Goal: Task Accomplishment & Management: Manage account settings

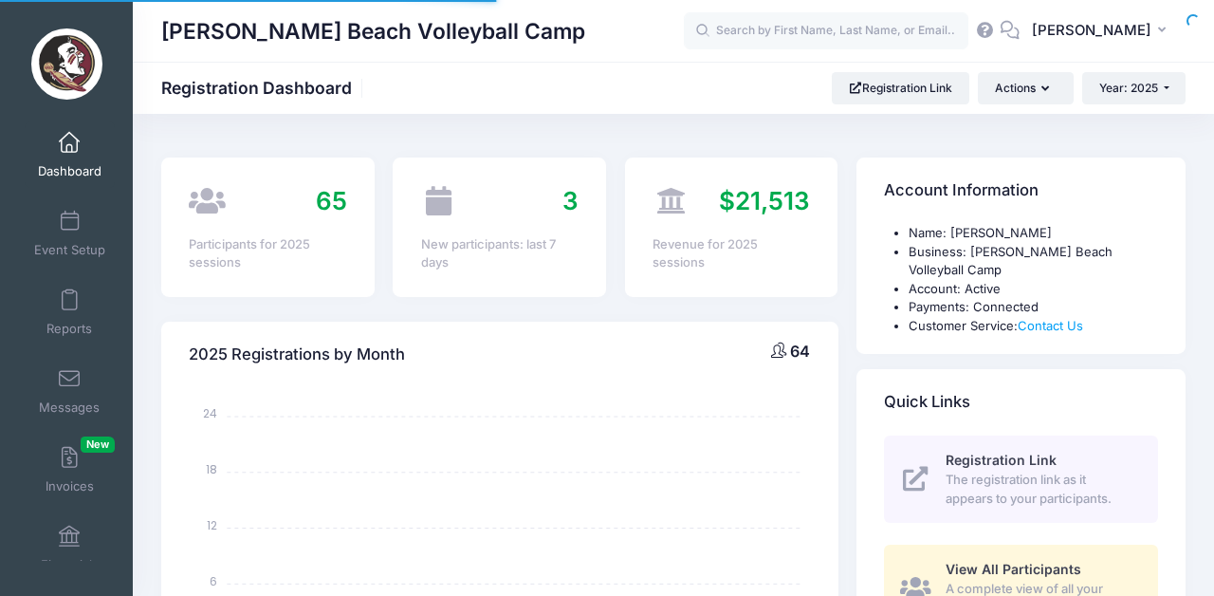
select select
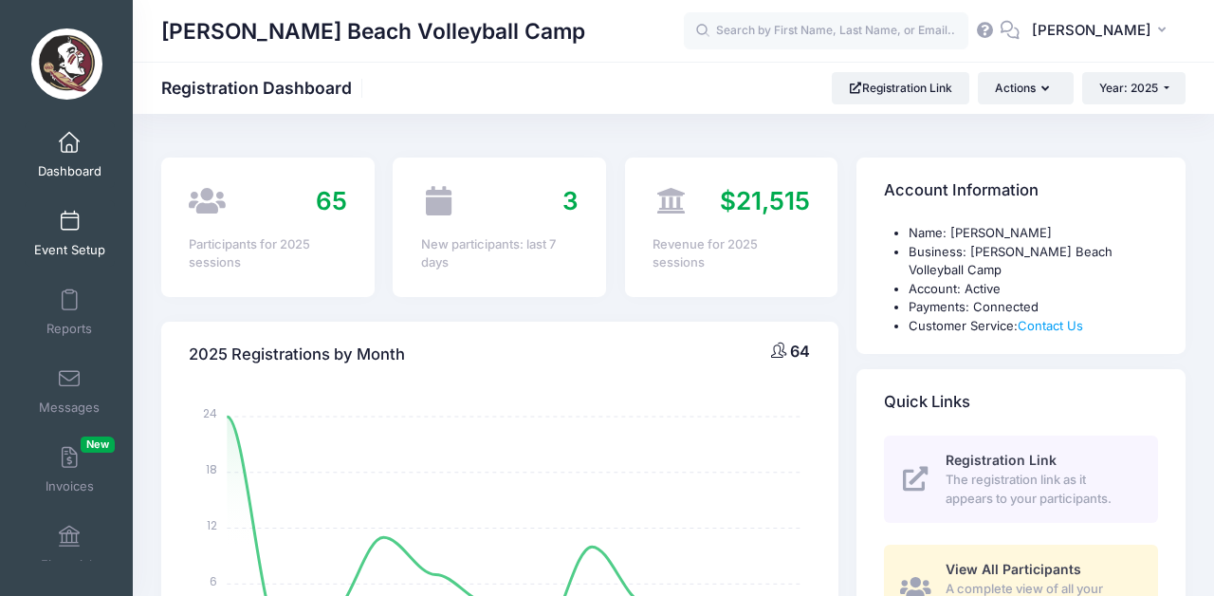
click at [54, 231] on link "Event Setup" at bounding box center [70, 233] width 90 height 66
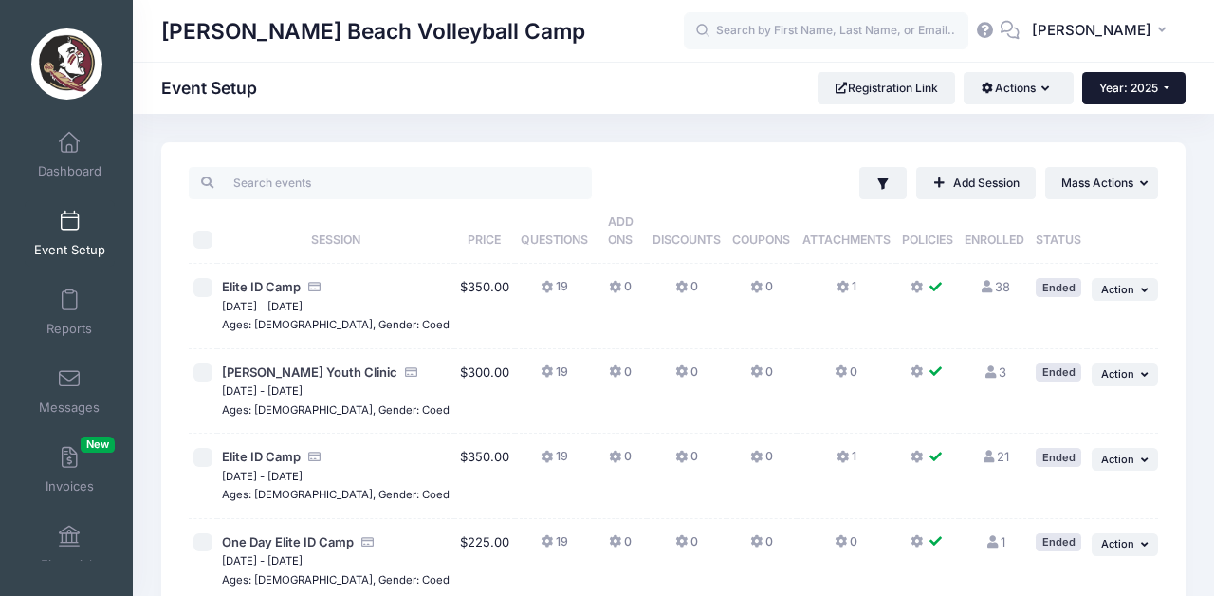
click at [1176, 84] on button "Year: 2025" at bounding box center [1133, 88] width 103 height 32
click at [1120, 143] on link "Year: 2025" at bounding box center [1143, 149] width 123 height 25
click at [1150, 101] on button "Year: 2025" at bounding box center [1133, 88] width 103 height 32
click at [1135, 125] on link "Year: 2026" at bounding box center [1143, 124] width 123 height 25
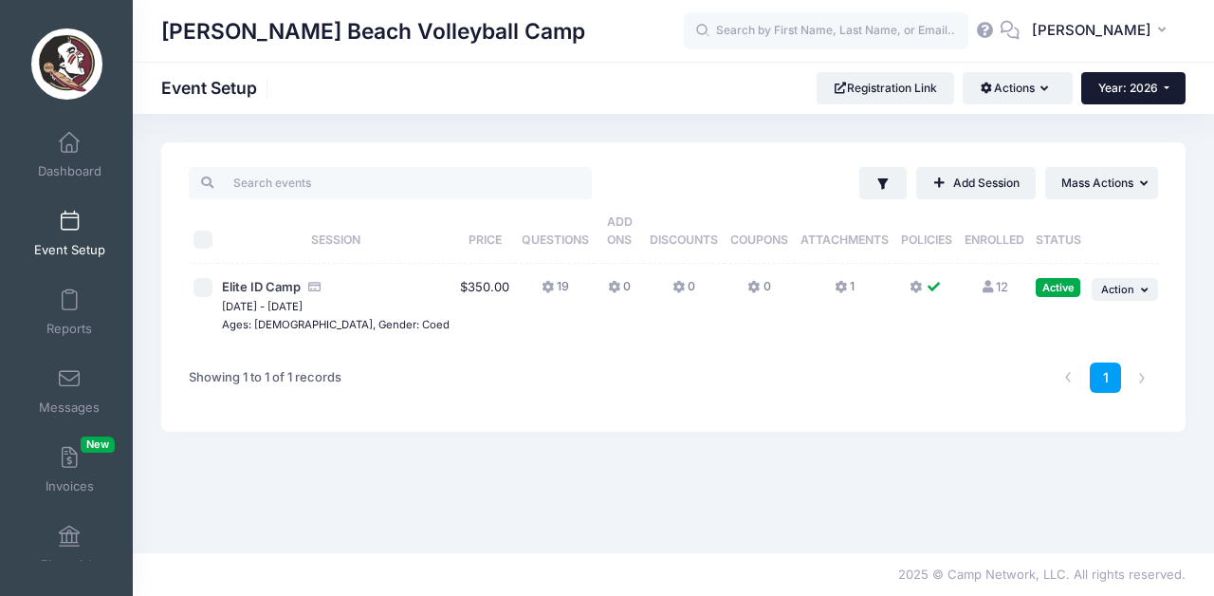
click at [1151, 88] on span "Year: 2026" at bounding box center [1129, 88] width 60 height 14
click at [1127, 170] on link "Year: 2024" at bounding box center [1143, 173] width 123 height 25
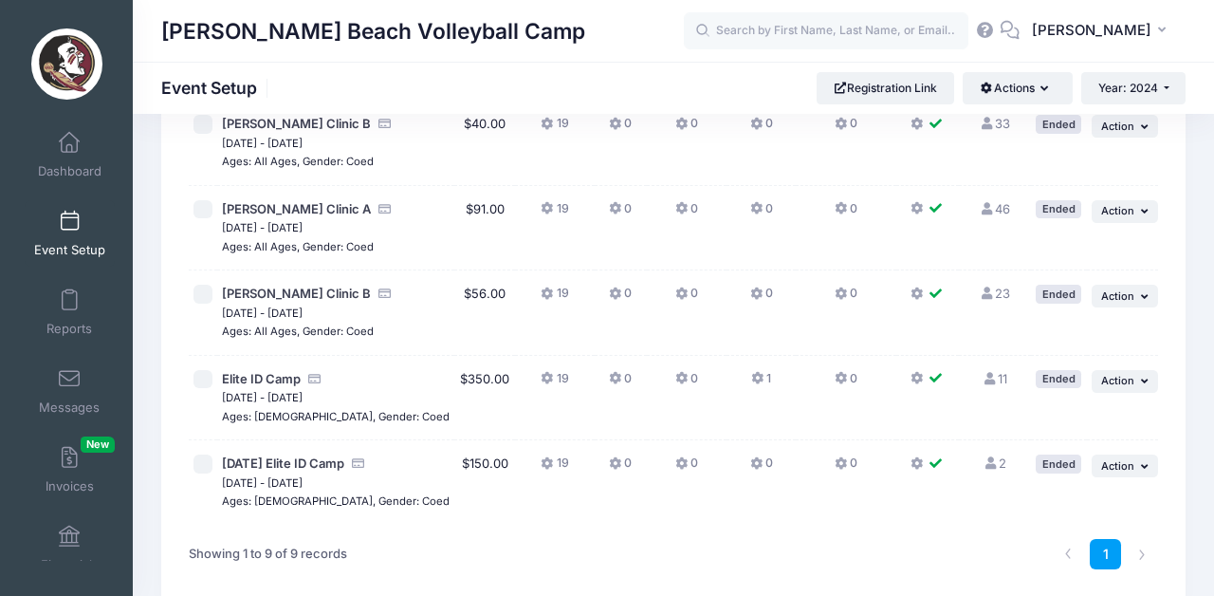
scroll to position [502, 0]
click at [1126, 460] on span "Action" at bounding box center [1117, 466] width 33 height 13
click at [1050, 516] on link "Duplicate Session" at bounding box center [1064, 518] width 172 height 36
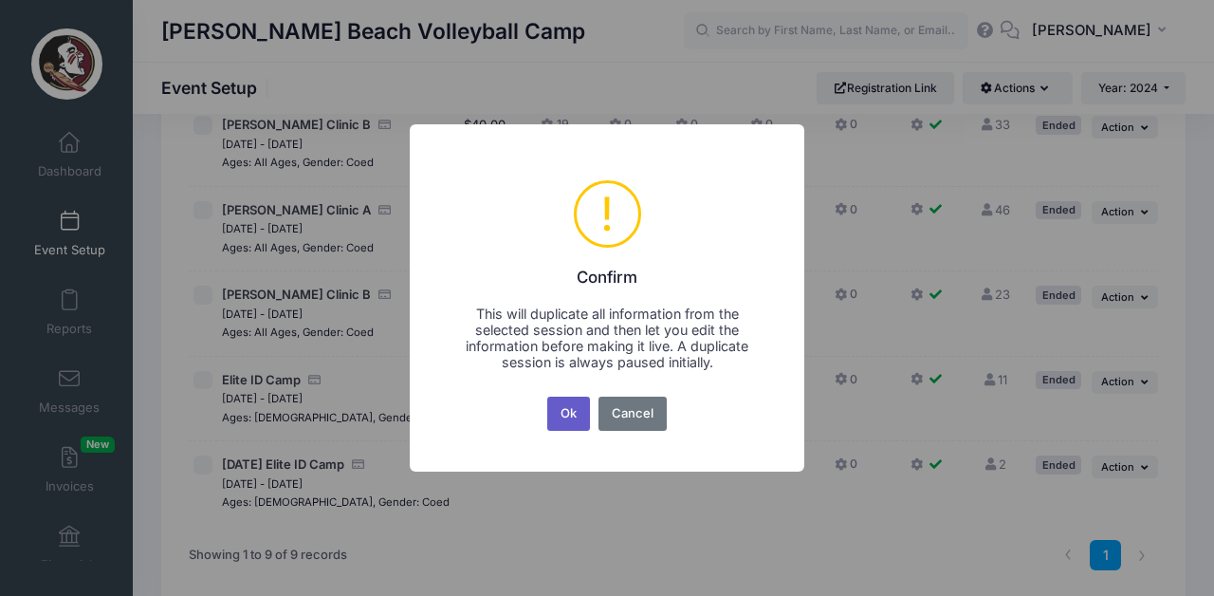
click at [559, 418] on button "Ok" at bounding box center [569, 414] width 44 height 34
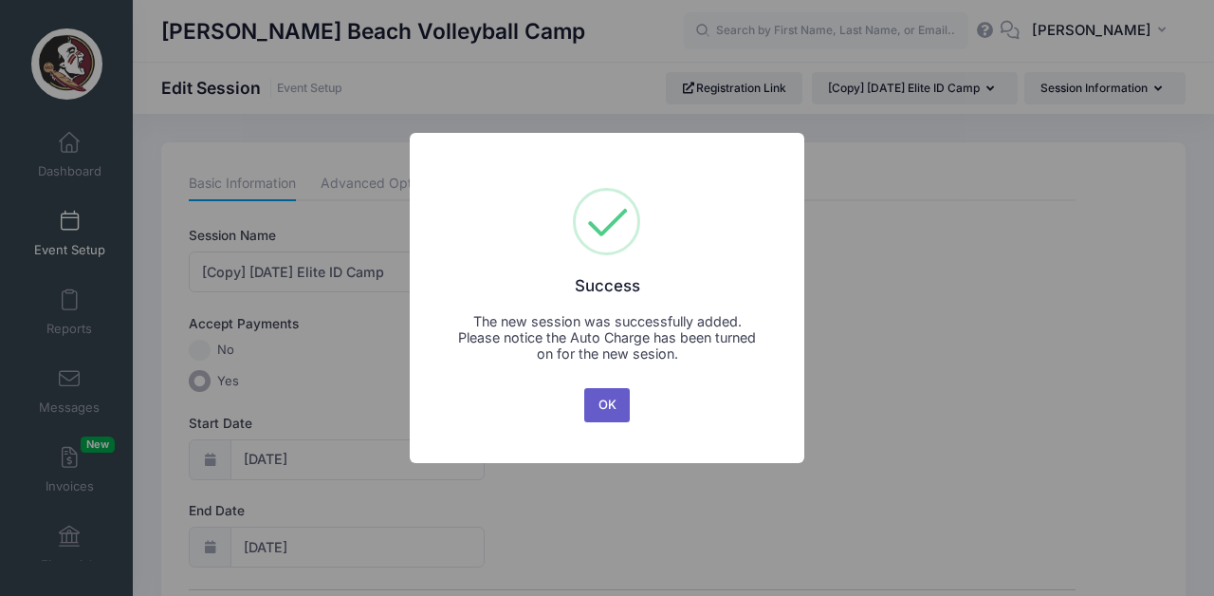
click at [606, 408] on button "OK" at bounding box center [607, 405] width 46 height 34
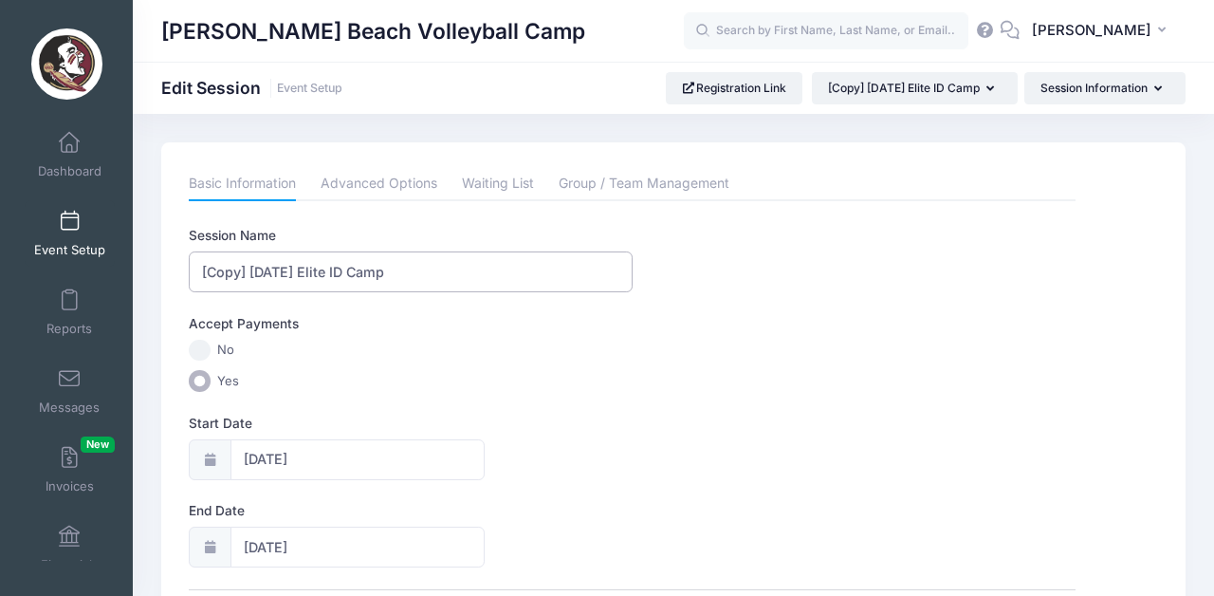
click at [252, 272] on input "[Copy] Sunday Elite ID Camp" at bounding box center [410, 271] width 443 height 41
click at [250, 279] on input "Sunday Elite ID Camp" at bounding box center [410, 271] width 443 height 41
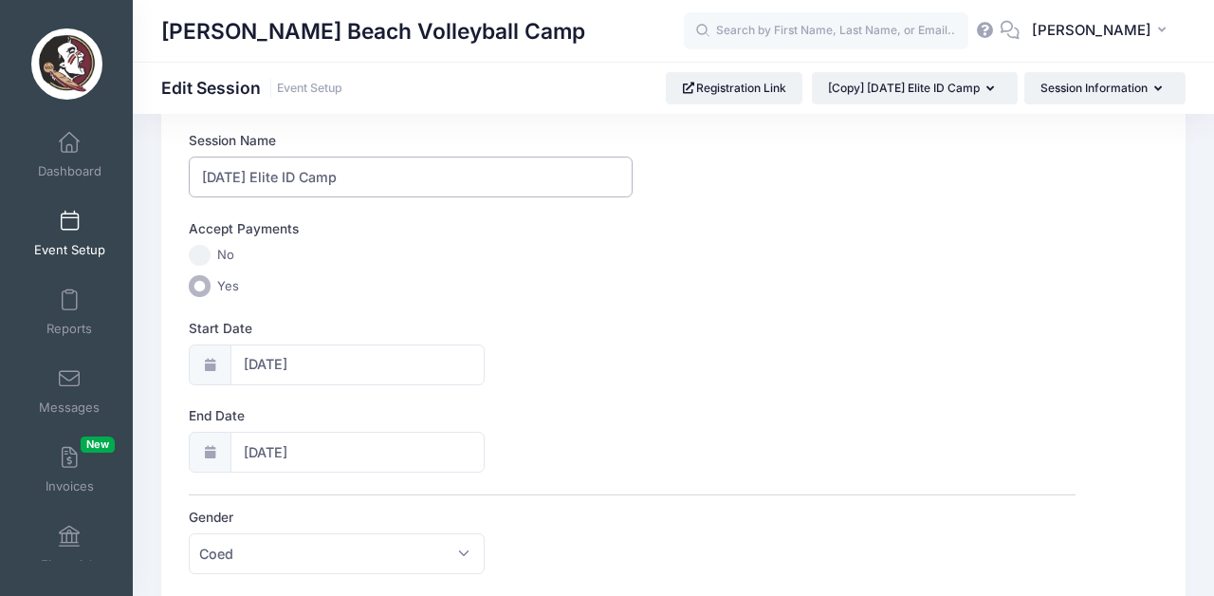
scroll to position [103, 0]
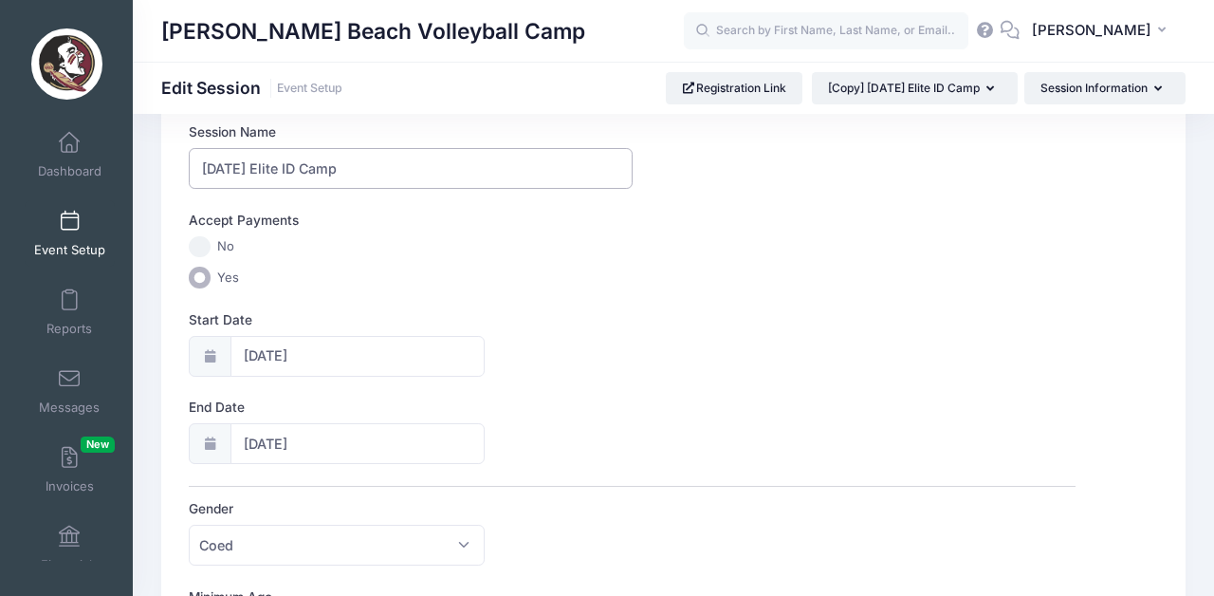
type input "[DATE] Elite ID Camp"
click at [287, 368] on input "12/01/2024" at bounding box center [358, 356] width 254 height 41
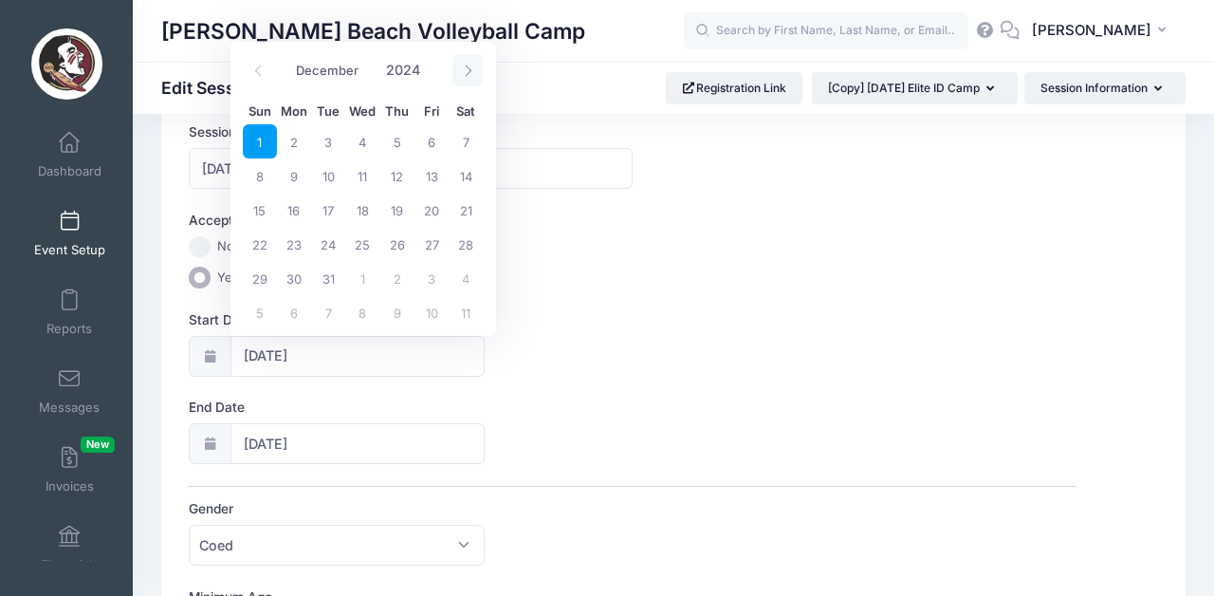
click at [467, 77] on span at bounding box center [468, 70] width 31 height 32
type input "2025"
click at [467, 79] on span at bounding box center [468, 70] width 31 height 32
click at [467, 80] on span at bounding box center [468, 70] width 31 height 32
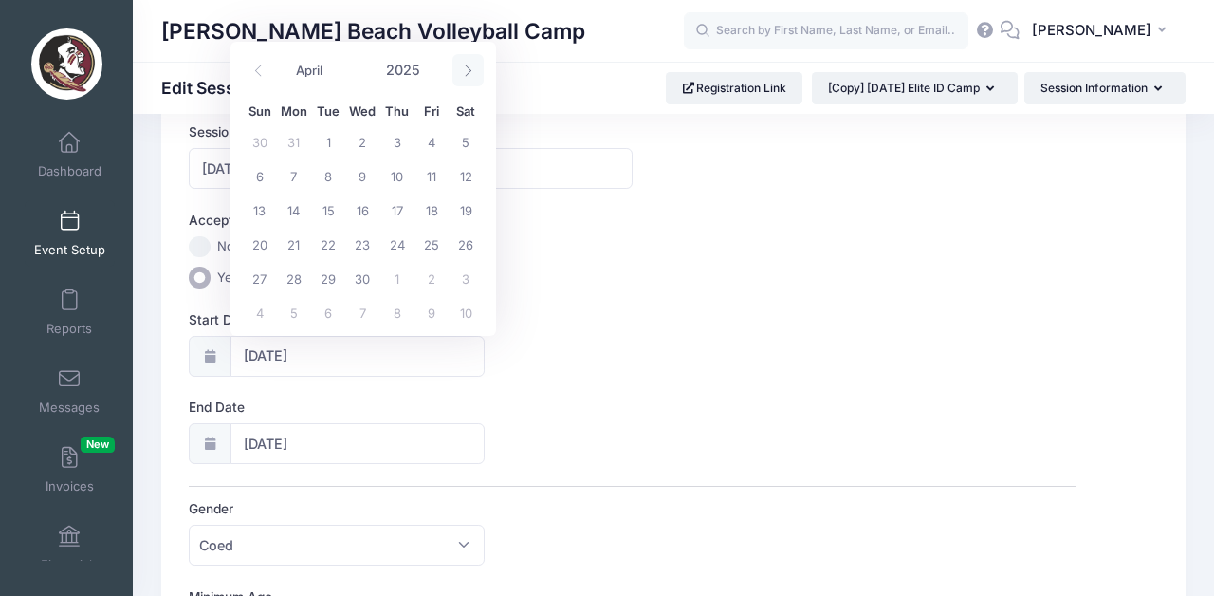
click at [467, 80] on span at bounding box center [468, 70] width 31 height 32
click at [467, 81] on span at bounding box center [468, 70] width 31 height 32
click at [468, 81] on span at bounding box center [468, 70] width 31 height 32
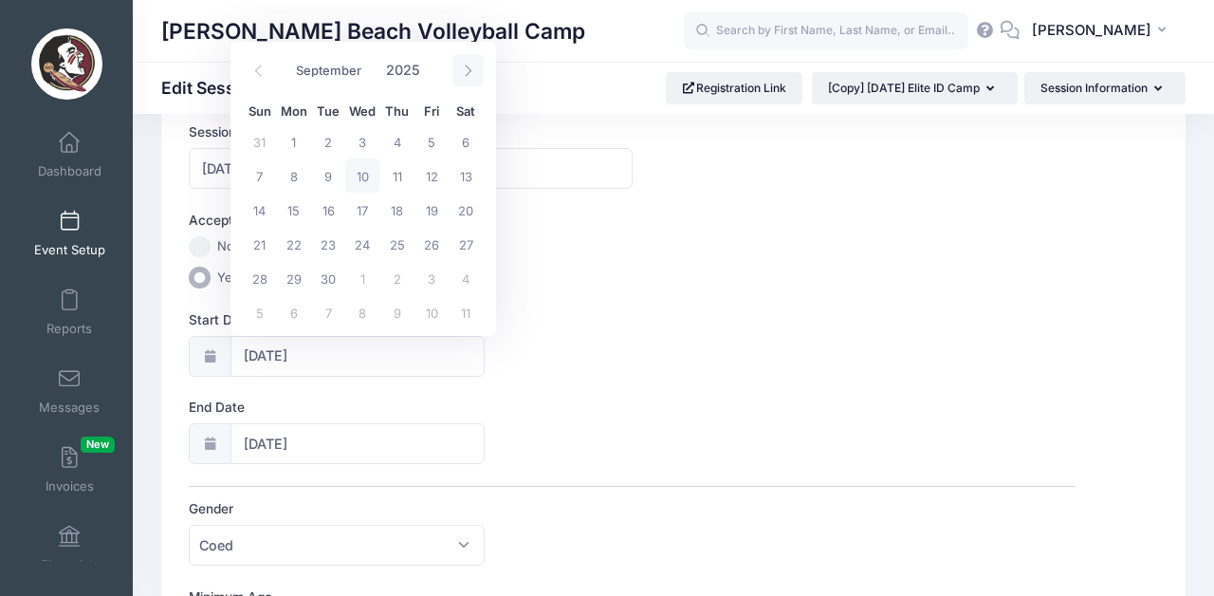
click at [468, 82] on span at bounding box center [468, 70] width 31 height 32
select select "9"
click at [261, 243] on span "19" at bounding box center [260, 244] width 34 height 34
type input "10/19/2025"
type input "10/20/2025"
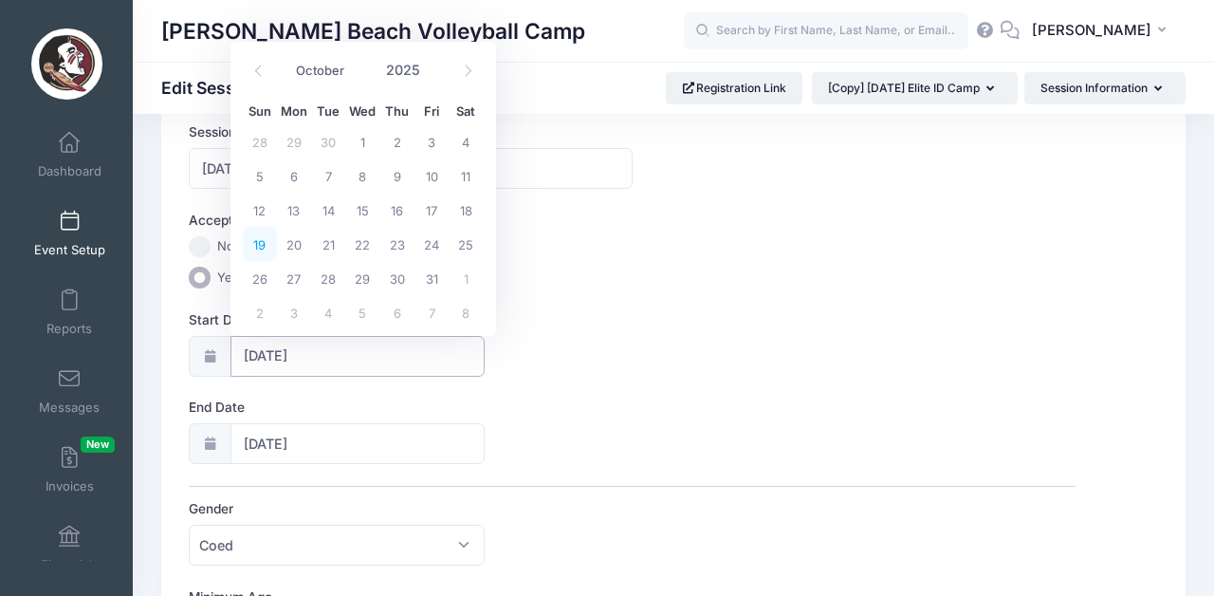
type input "2025"
select select "9"
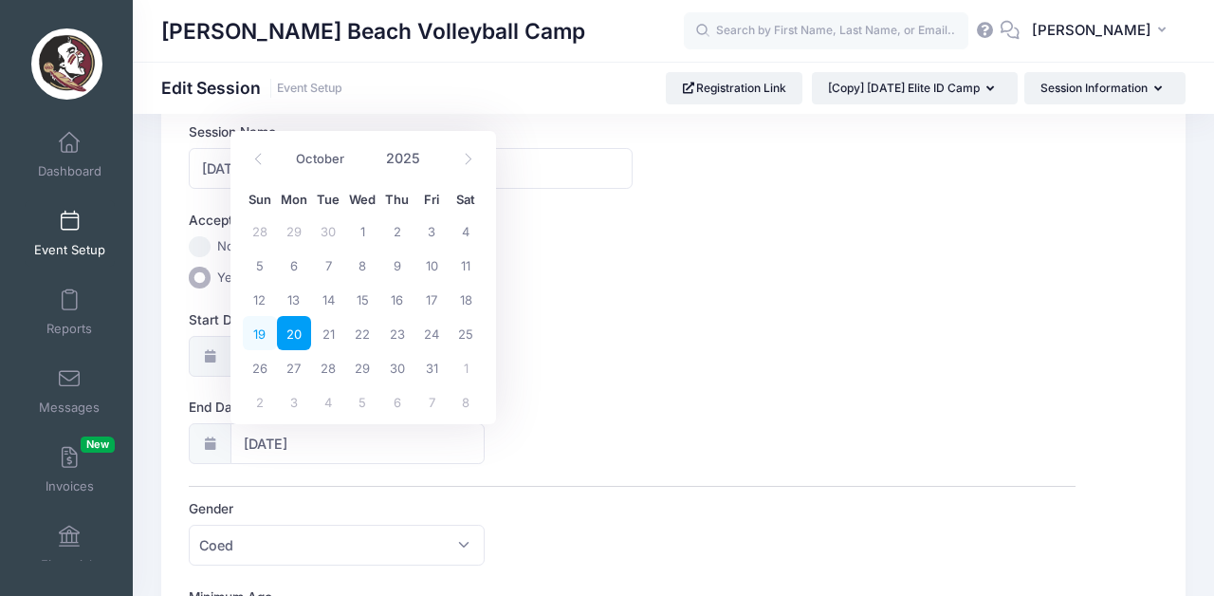
click at [254, 332] on span "19" at bounding box center [260, 333] width 34 height 34
type input "10/19/2025"
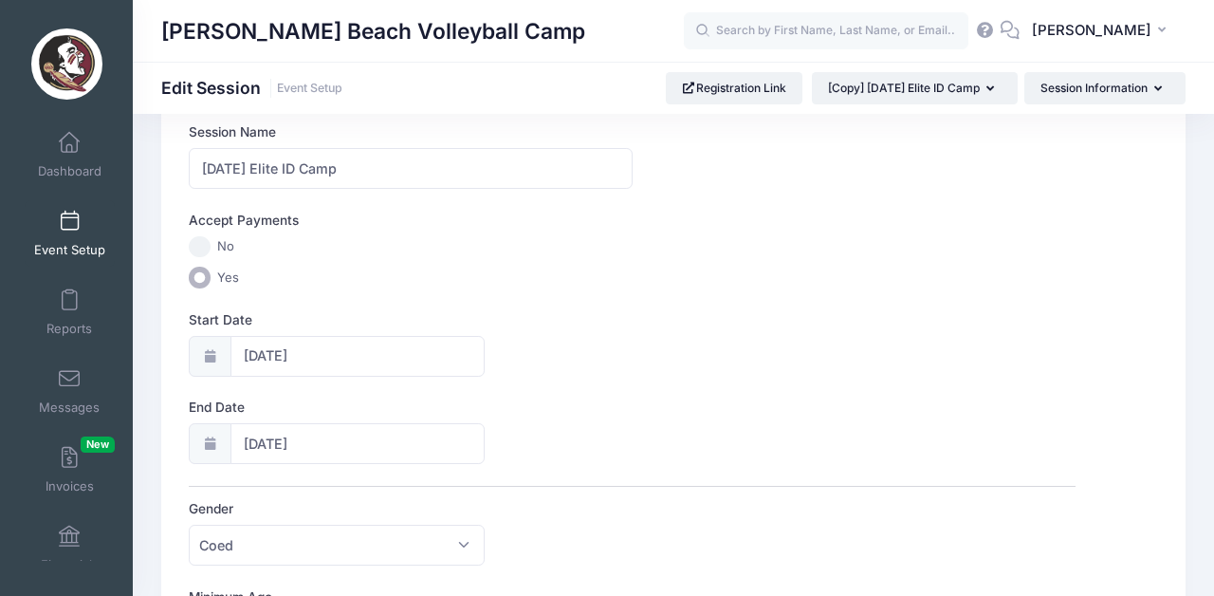
click at [676, 328] on div "Start Date 10/19/2025" at bounding box center [632, 343] width 887 height 66
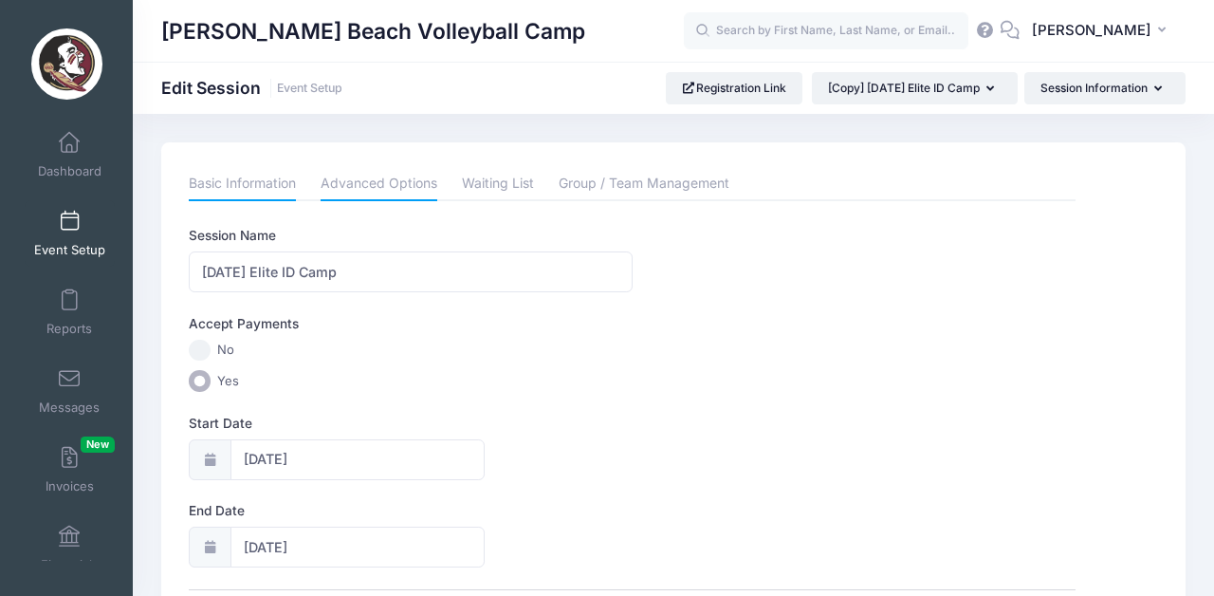
scroll to position [0, 0]
click at [388, 185] on link "Advanced Options" at bounding box center [379, 184] width 117 height 34
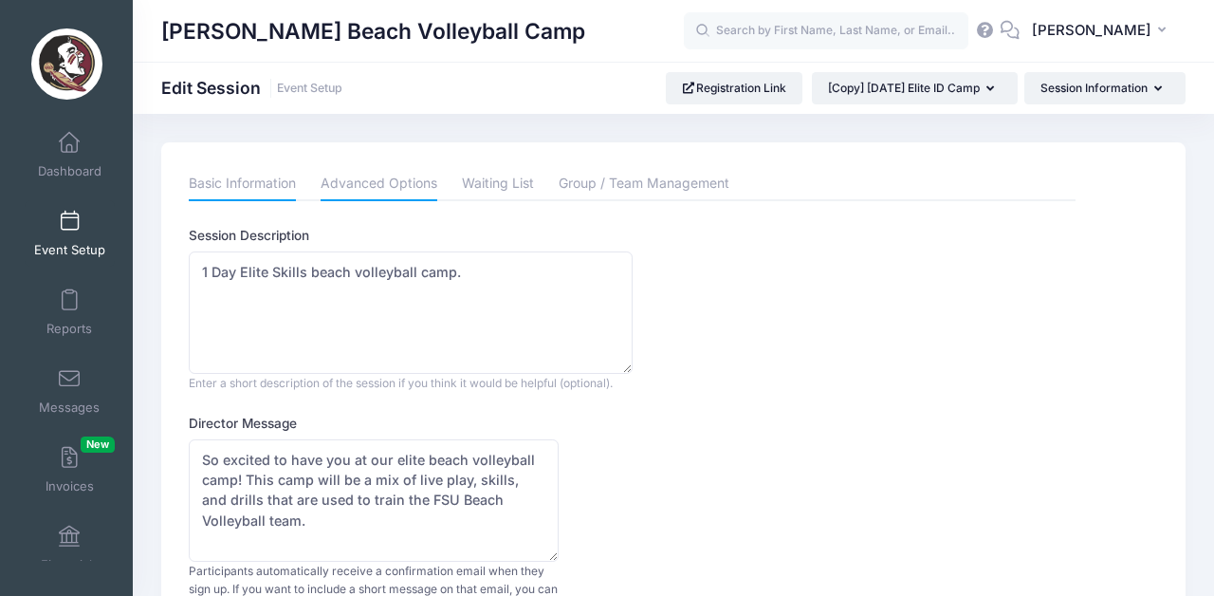
click at [253, 193] on link "Basic Information" at bounding box center [242, 184] width 107 height 34
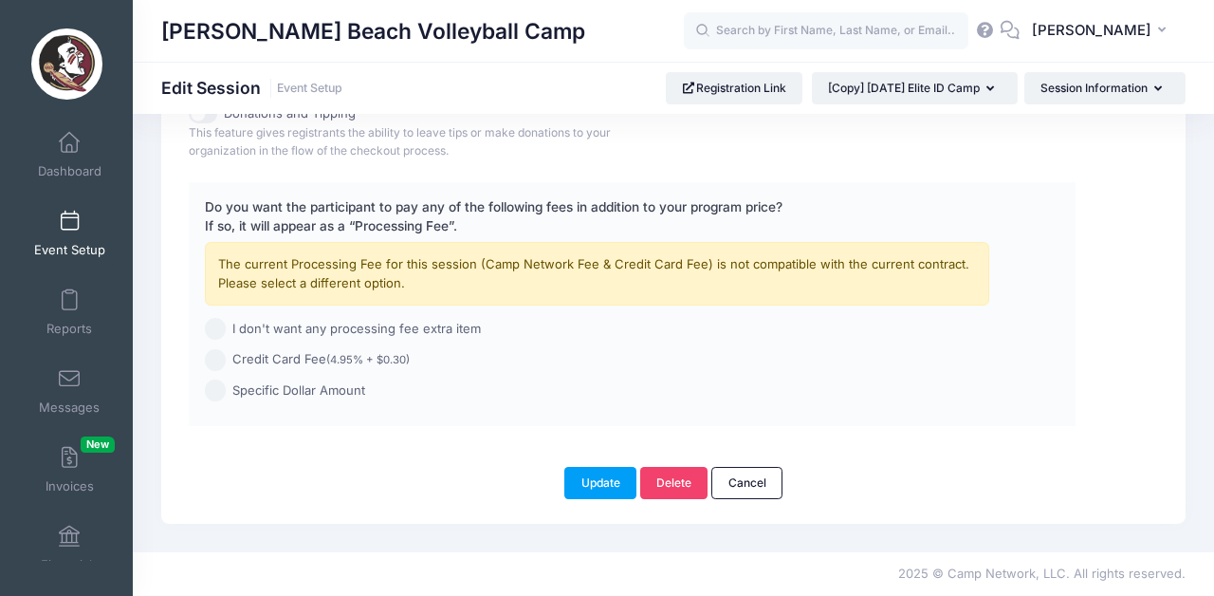
scroll to position [1148, 0]
click at [220, 357] on input "Credit Card Fee (4.95% + $0.30)" at bounding box center [216, 360] width 22 height 22
radio input "true"
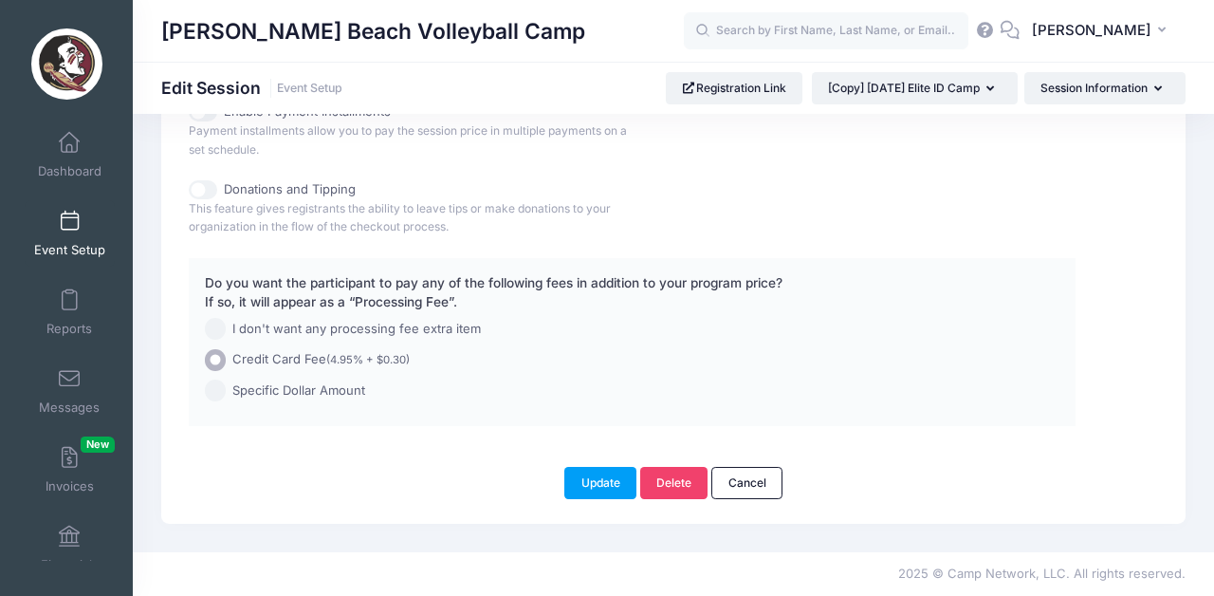
scroll to position [1073, 0]
click at [601, 494] on button "Update" at bounding box center [600, 483] width 72 height 32
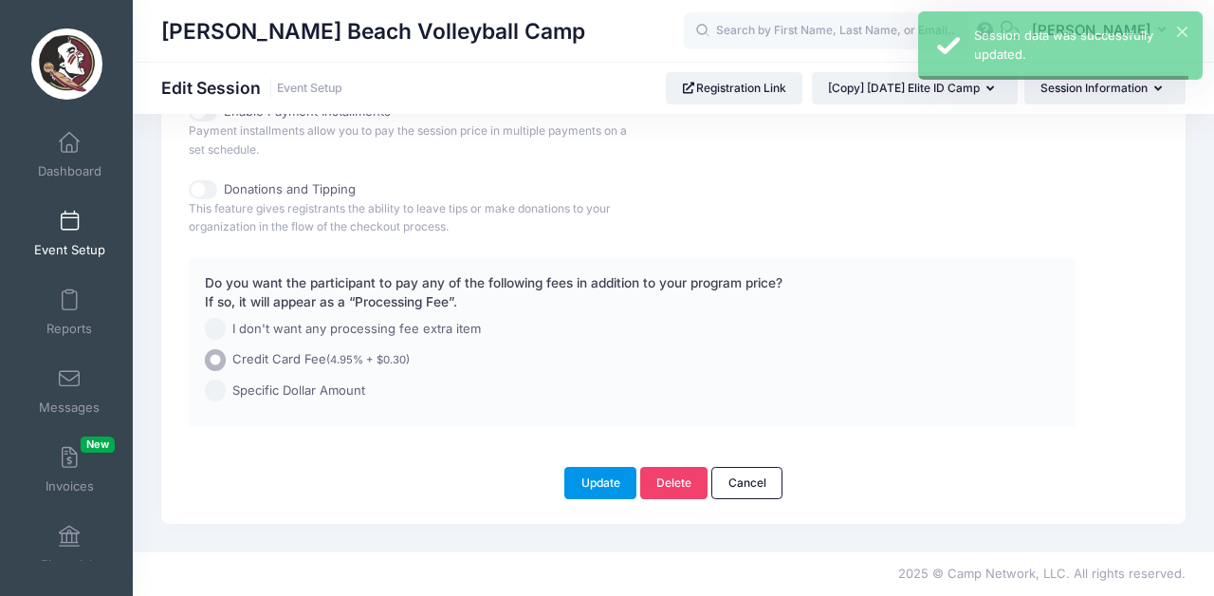
scroll to position [0, 0]
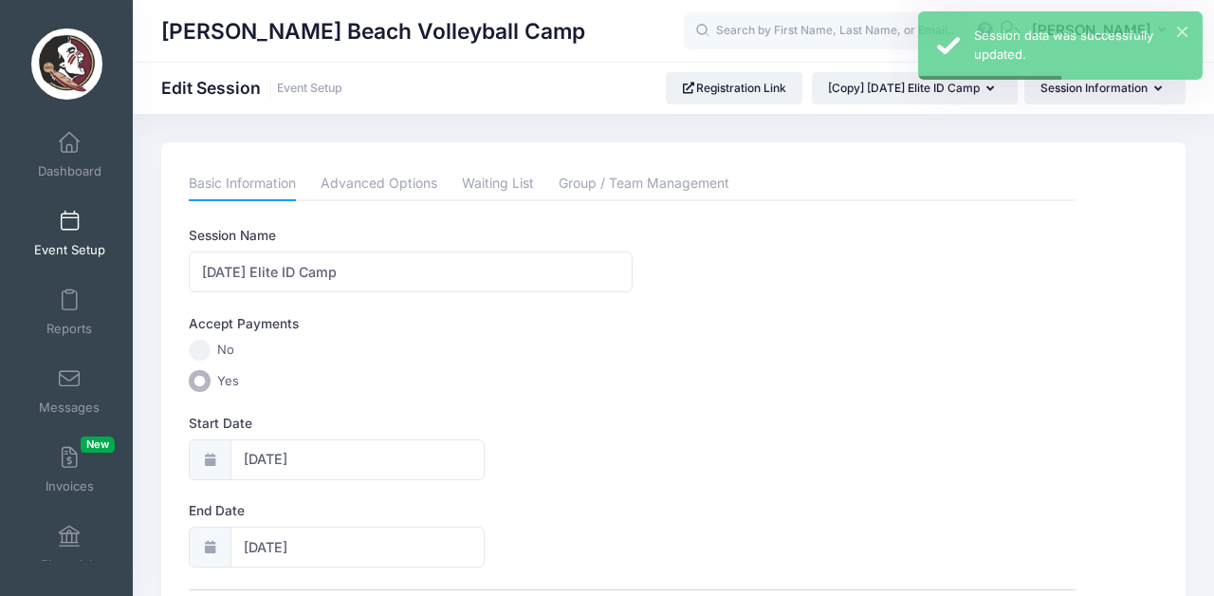
click at [76, 230] on link "Event Setup" at bounding box center [70, 233] width 90 height 66
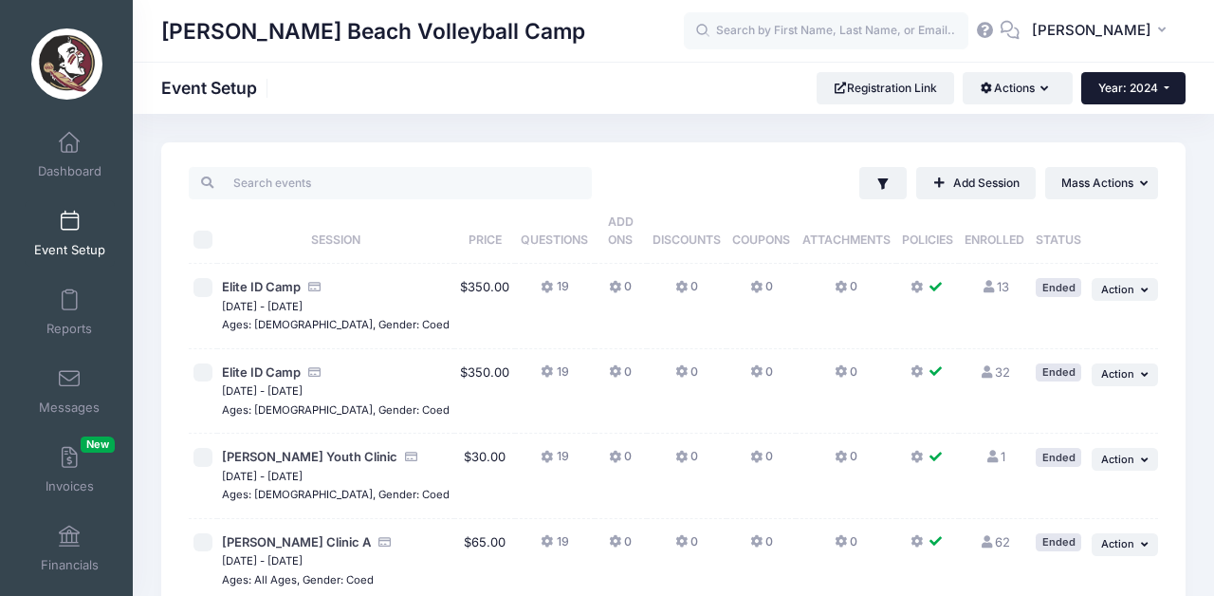
click at [1173, 97] on button "Year: 2024" at bounding box center [1134, 88] width 104 height 32
click at [1134, 145] on link "Year: 2025" at bounding box center [1143, 149] width 123 height 25
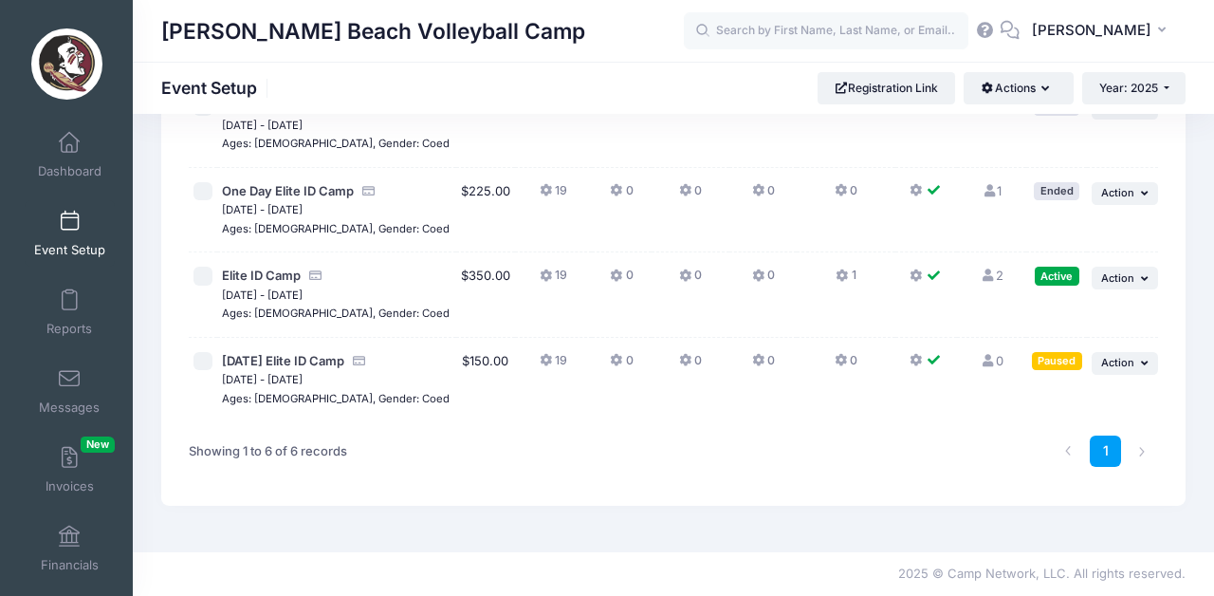
scroll to position [360, 0]
click at [836, 276] on icon at bounding box center [843, 276] width 15 height 0
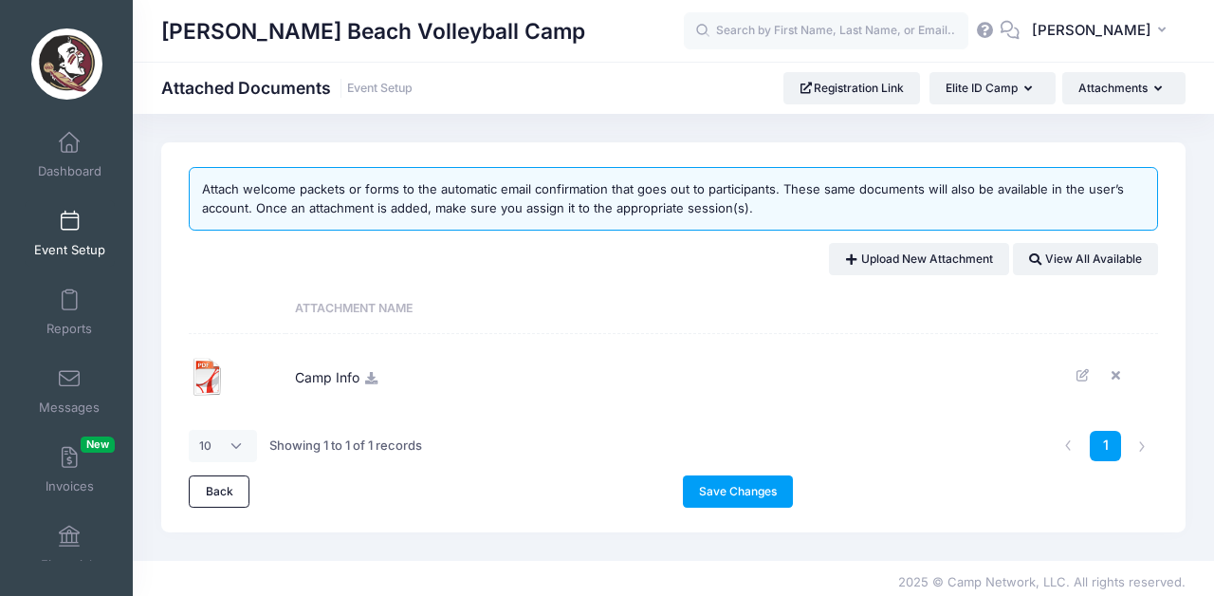
click at [69, 219] on span at bounding box center [69, 222] width 0 height 21
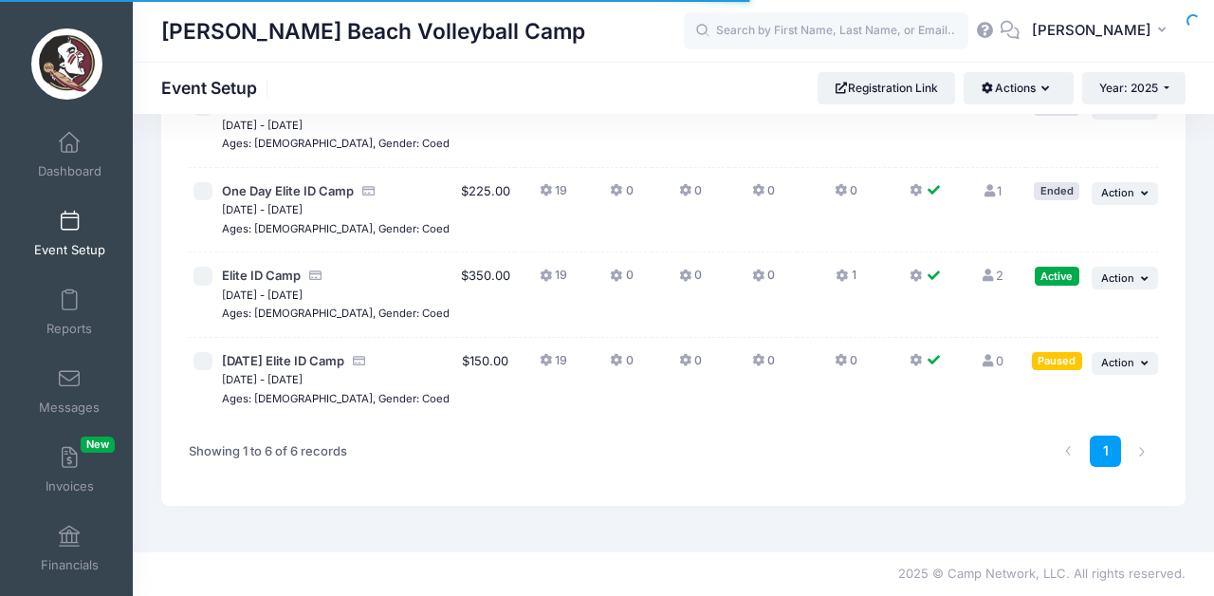
scroll to position [360, 0]
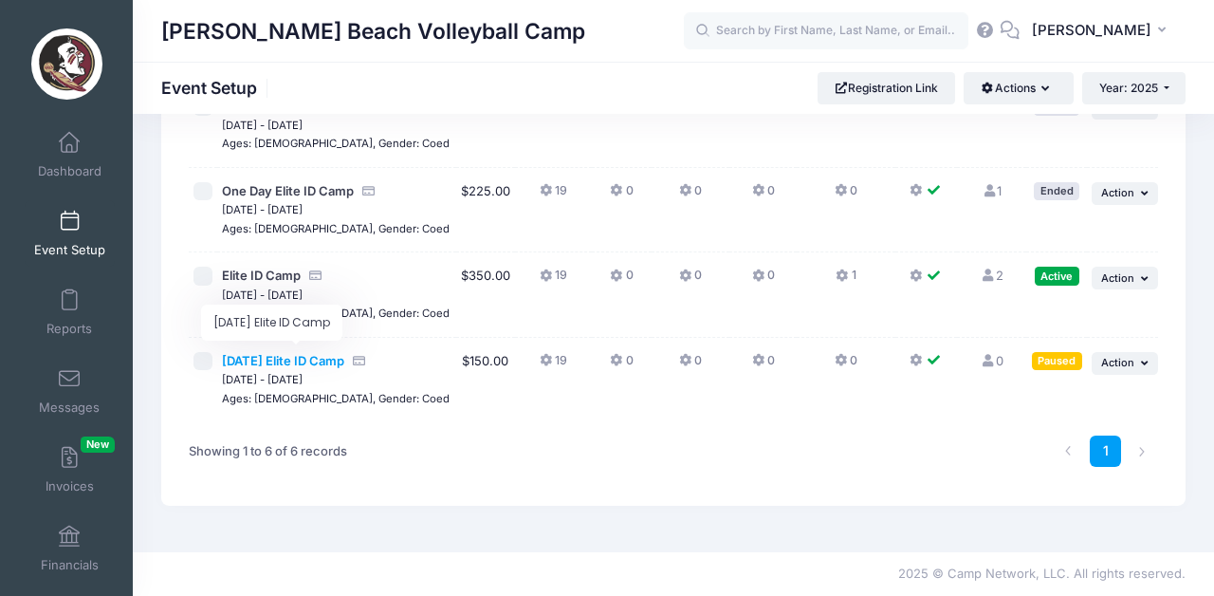
click at [299, 353] on span "[DATE] Elite ID Camp" at bounding box center [283, 360] width 122 height 15
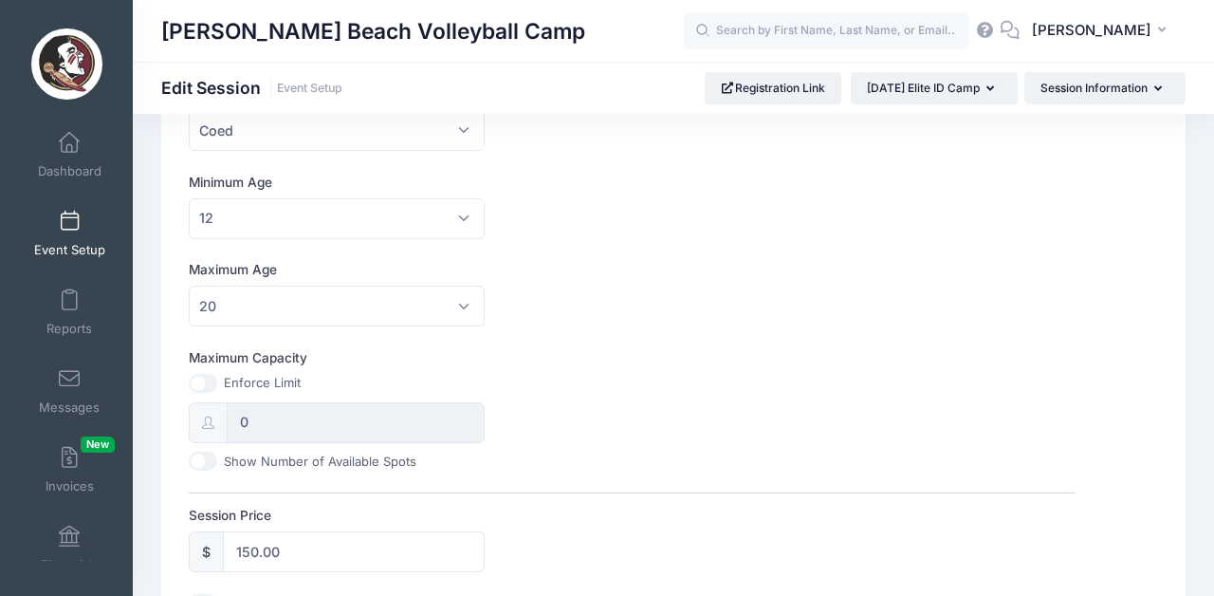
scroll to position [487, 0]
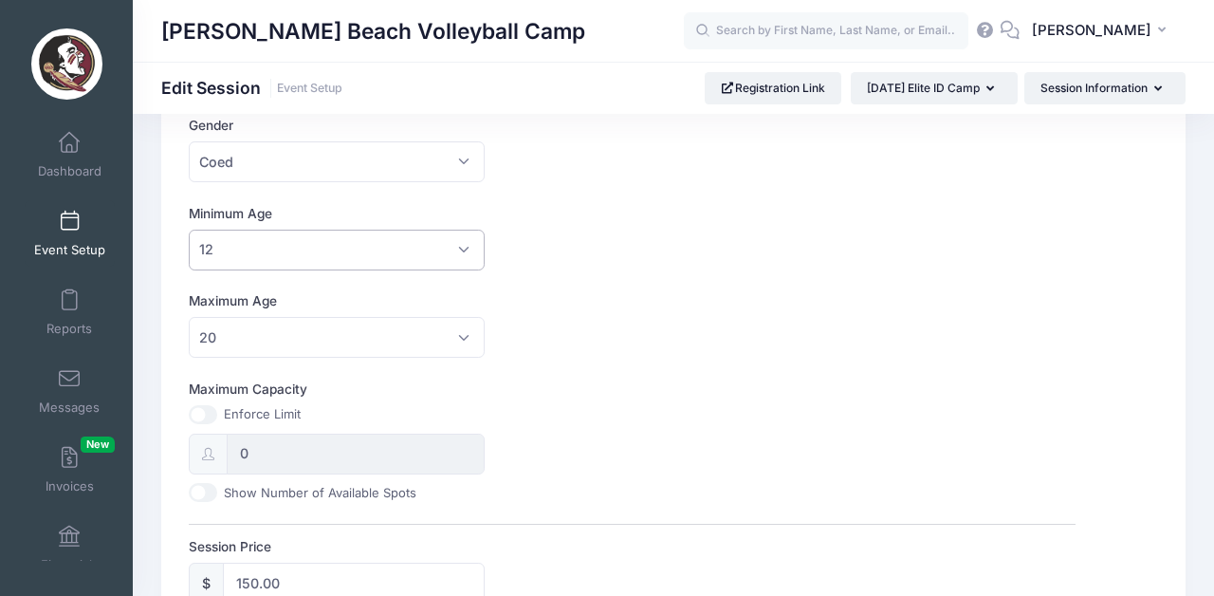
click at [461, 248] on span "12" at bounding box center [337, 250] width 296 height 41
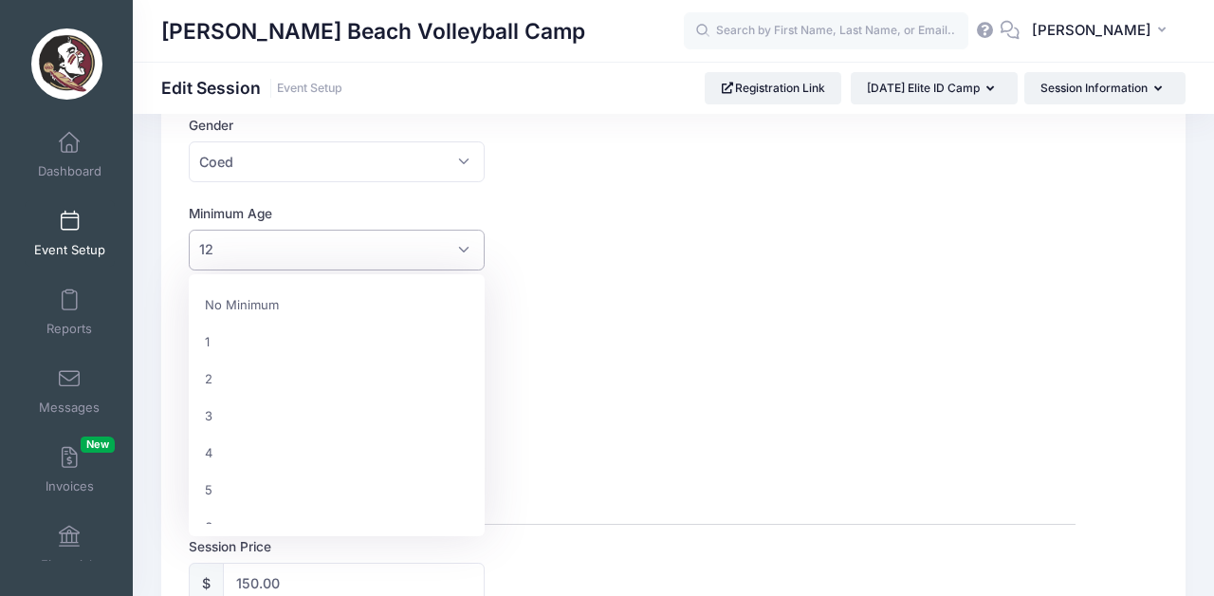
scroll to position [365, 0]
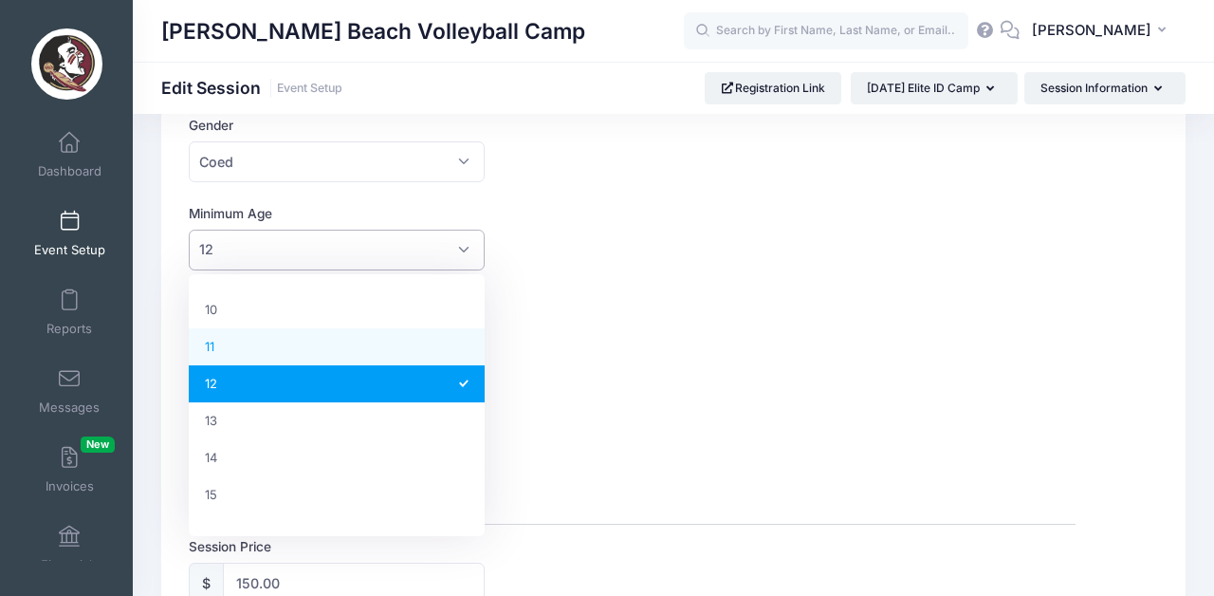
select select "11"
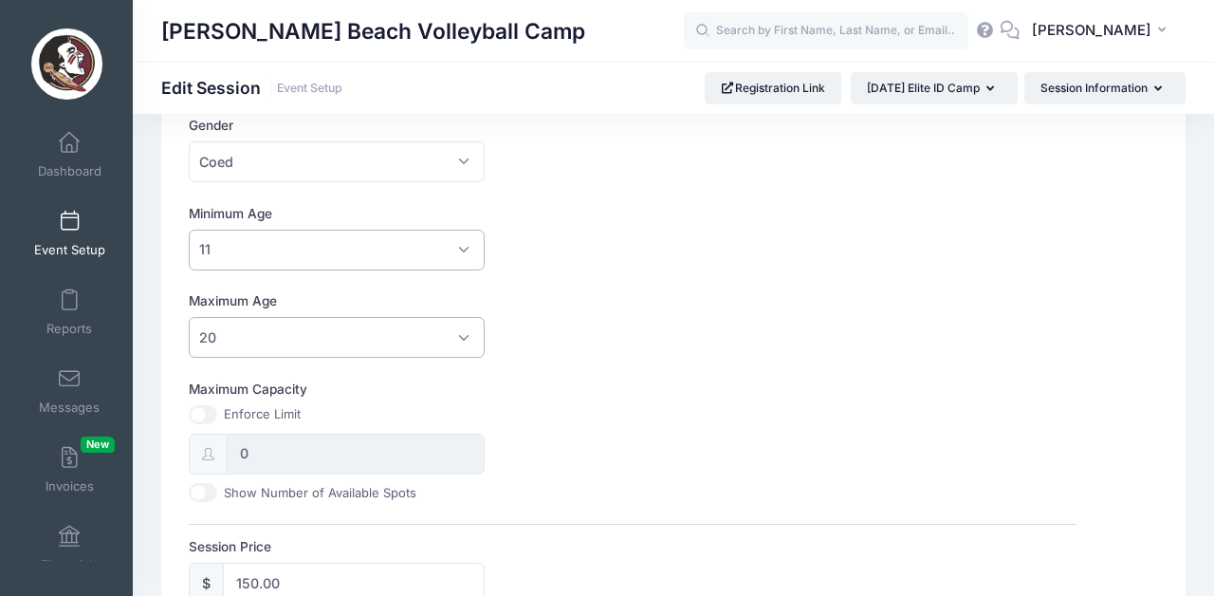
click at [451, 350] on span "20" at bounding box center [337, 337] width 296 height 41
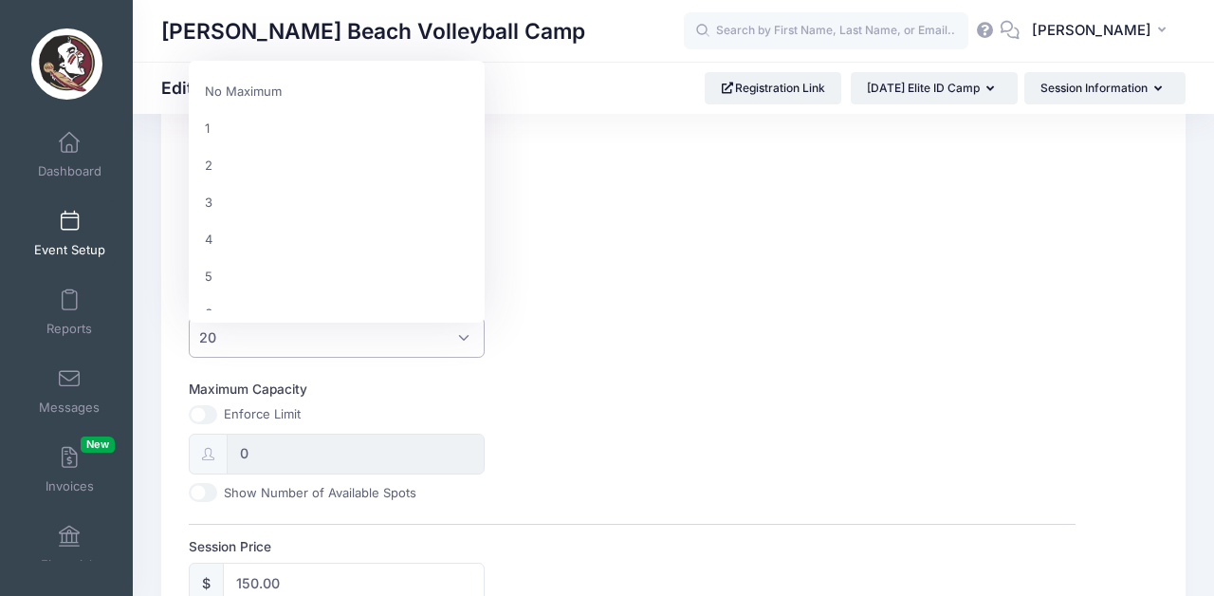
scroll to position [657, 0]
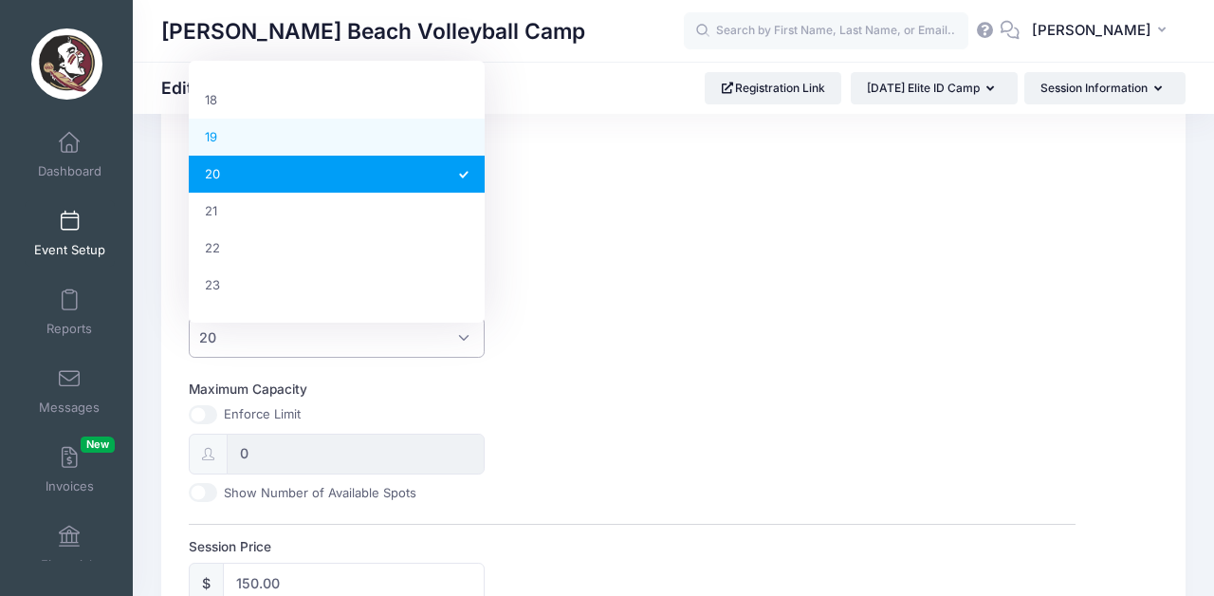
select select "19"
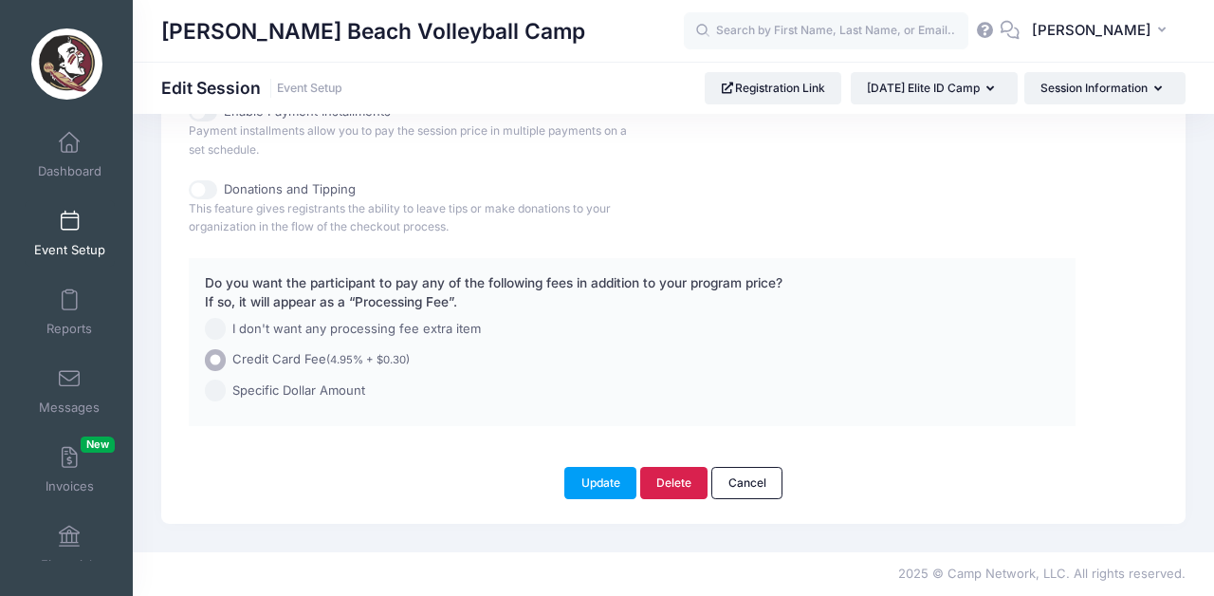
scroll to position [1073, 0]
click at [601, 477] on button "Update" at bounding box center [600, 483] width 72 height 32
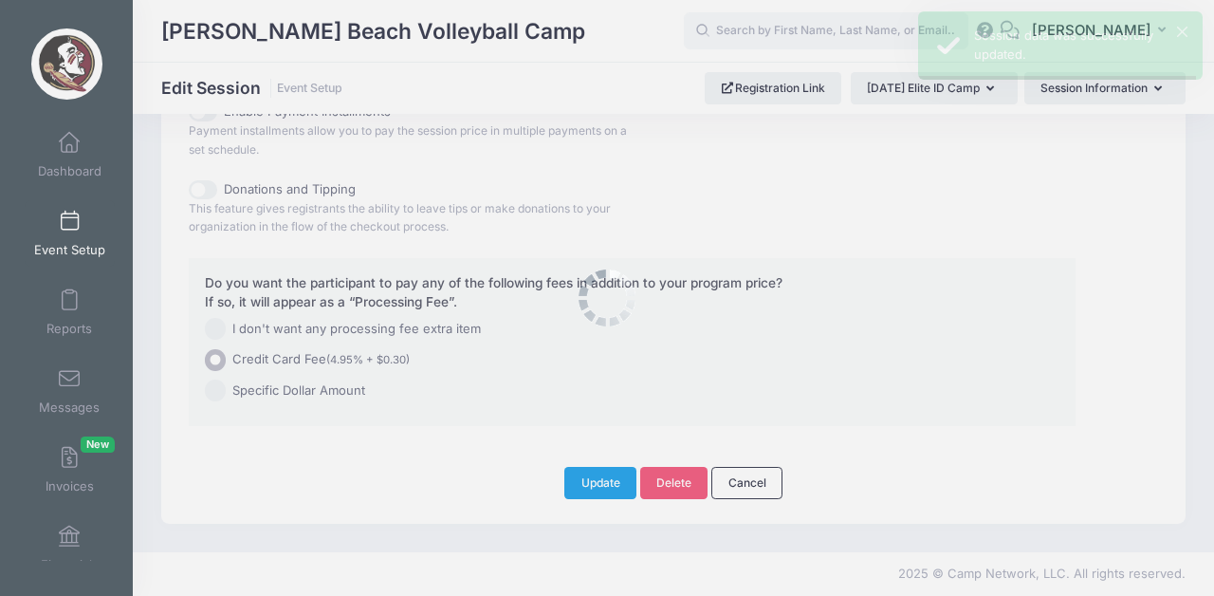
scroll to position [0, 0]
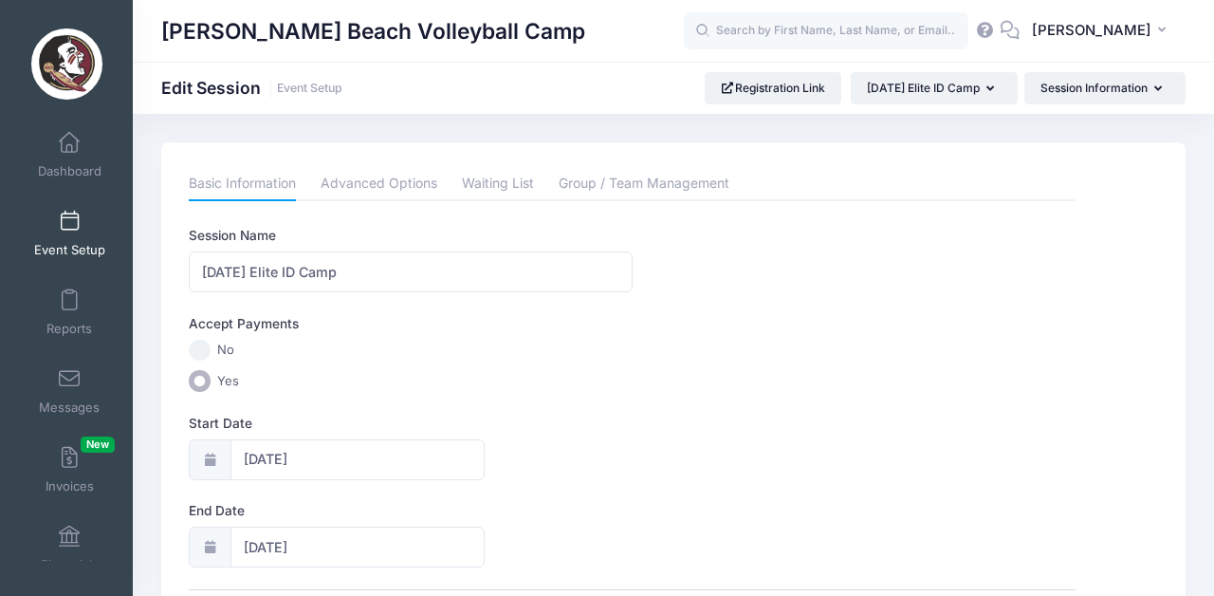
click at [80, 229] on link "Event Setup" at bounding box center [70, 233] width 90 height 66
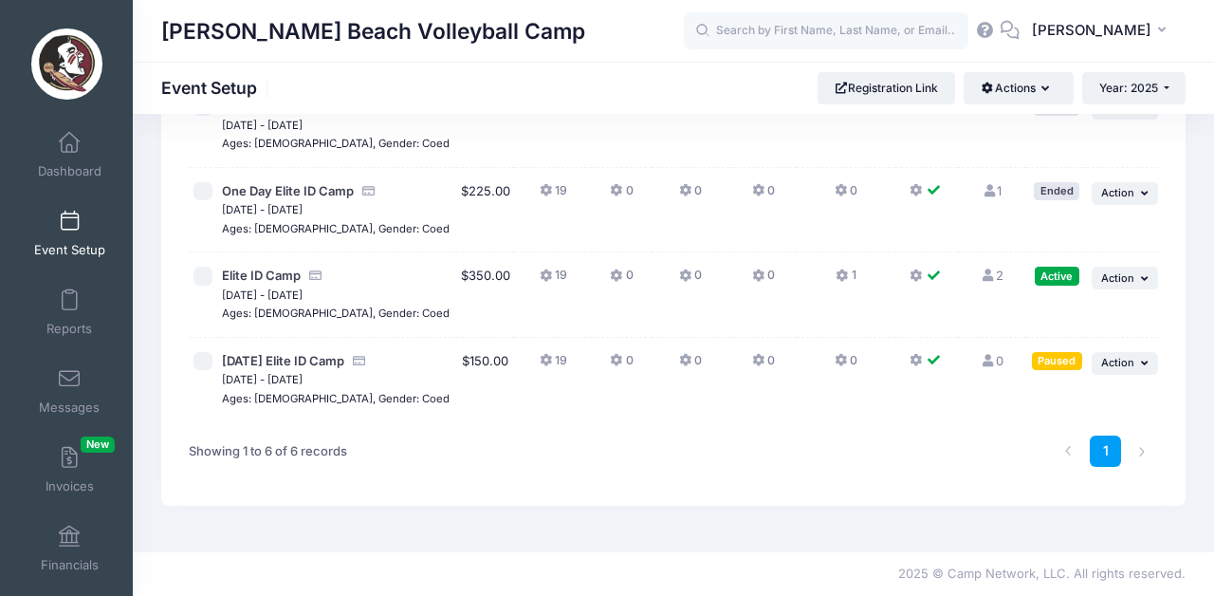
scroll to position [360, 0]
click at [1118, 356] on span "Action" at bounding box center [1117, 362] width 33 height 13
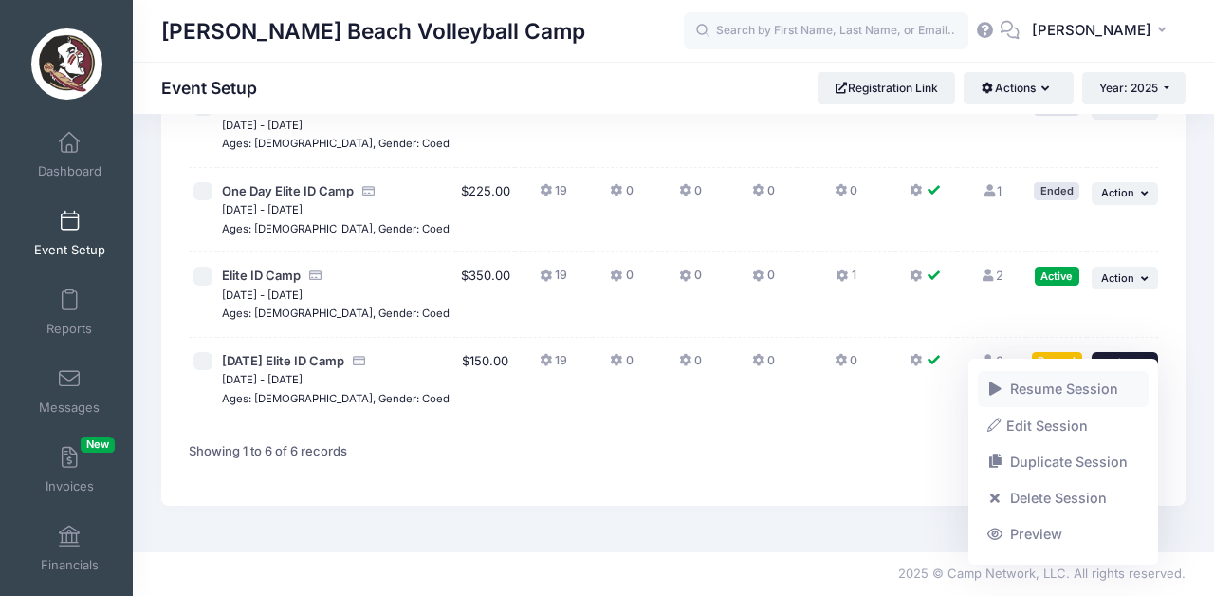
click at [1068, 392] on link "Resume Session" at bounding box center [1064, 389] width 172 height 36
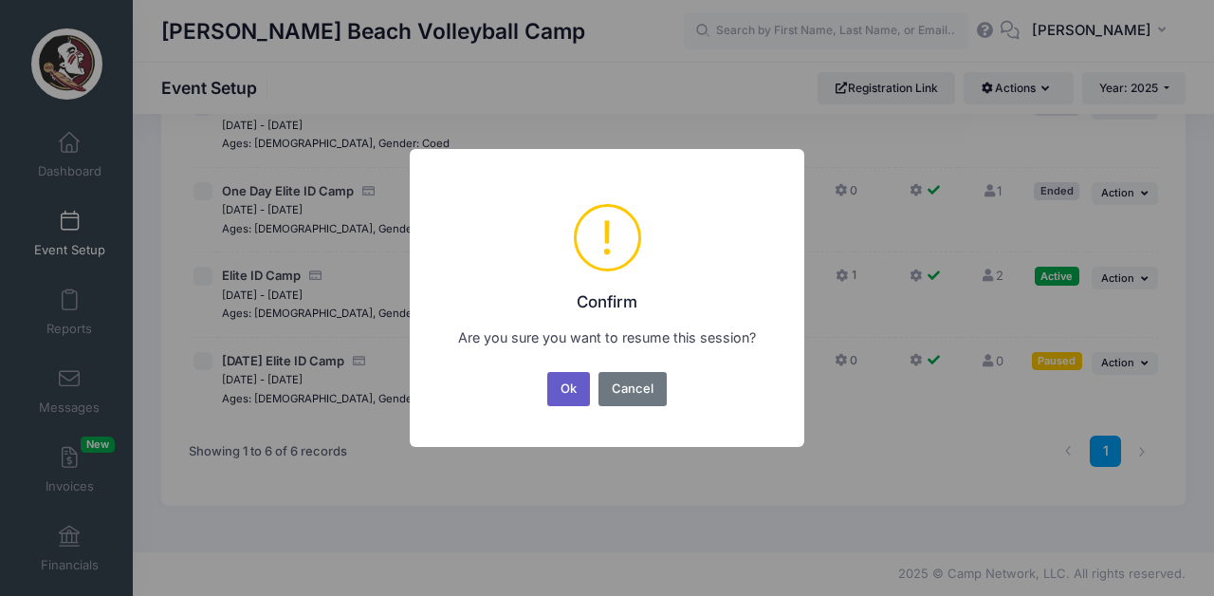
click at [561, 384] on button "Ok" at bounding box center [569, 389] width 44 height 34
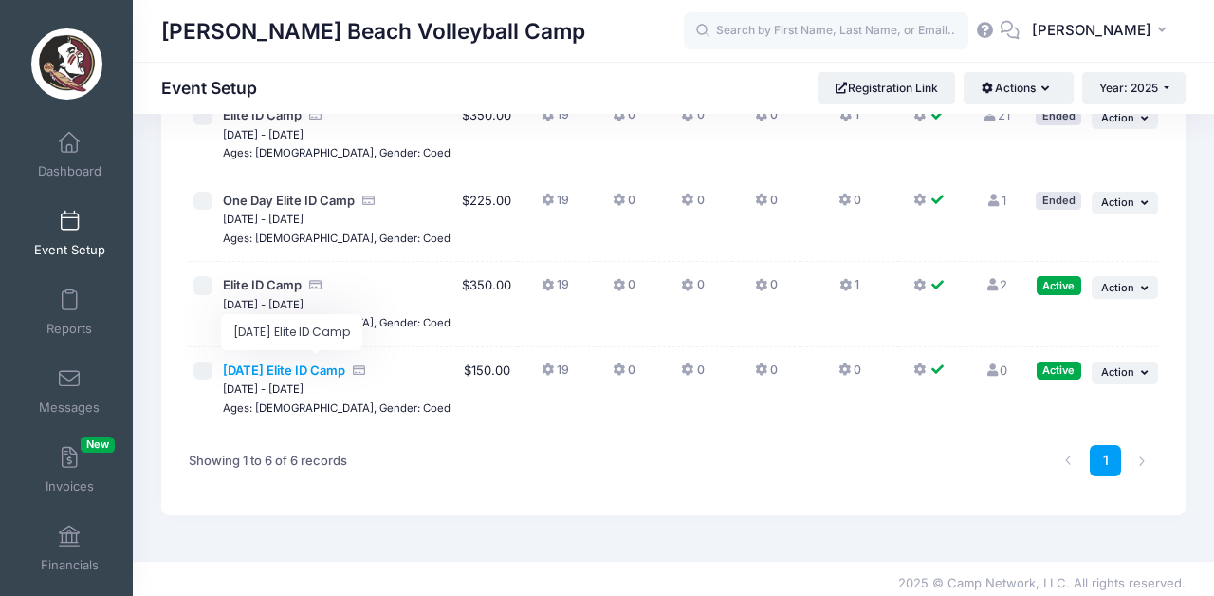
click at [345, 362] on span "[DATE] Elite ID Camp" at bounding box center [284, 369] width 122 height 15
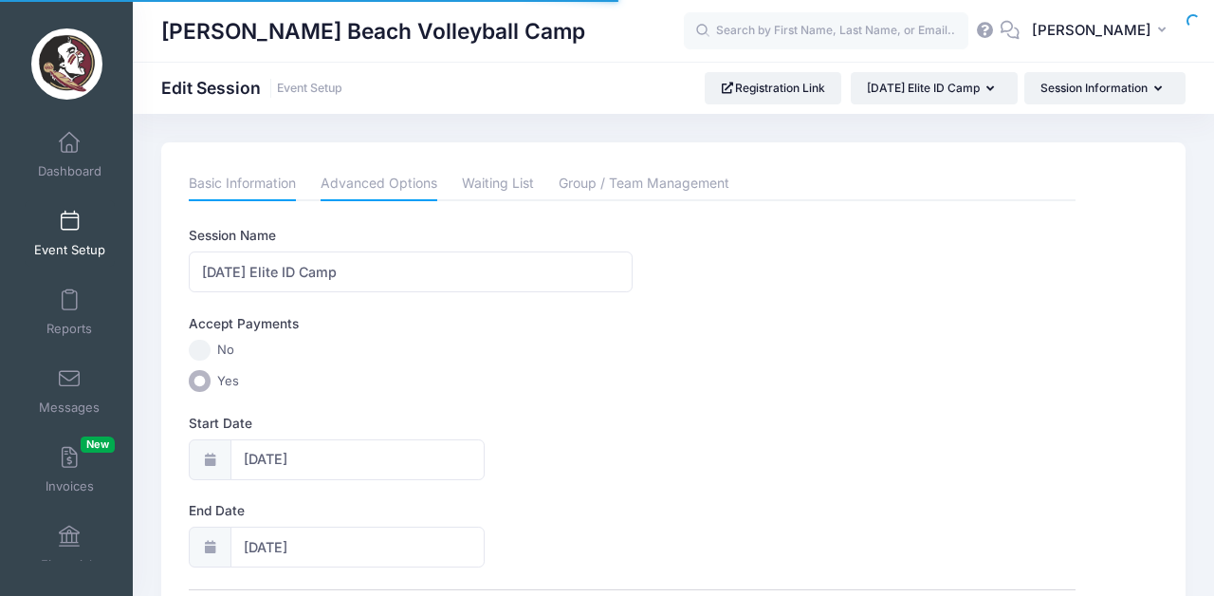
click at [388, 179] on link "Advanced Options" at bounding box center [379, 184] width 117 height 34
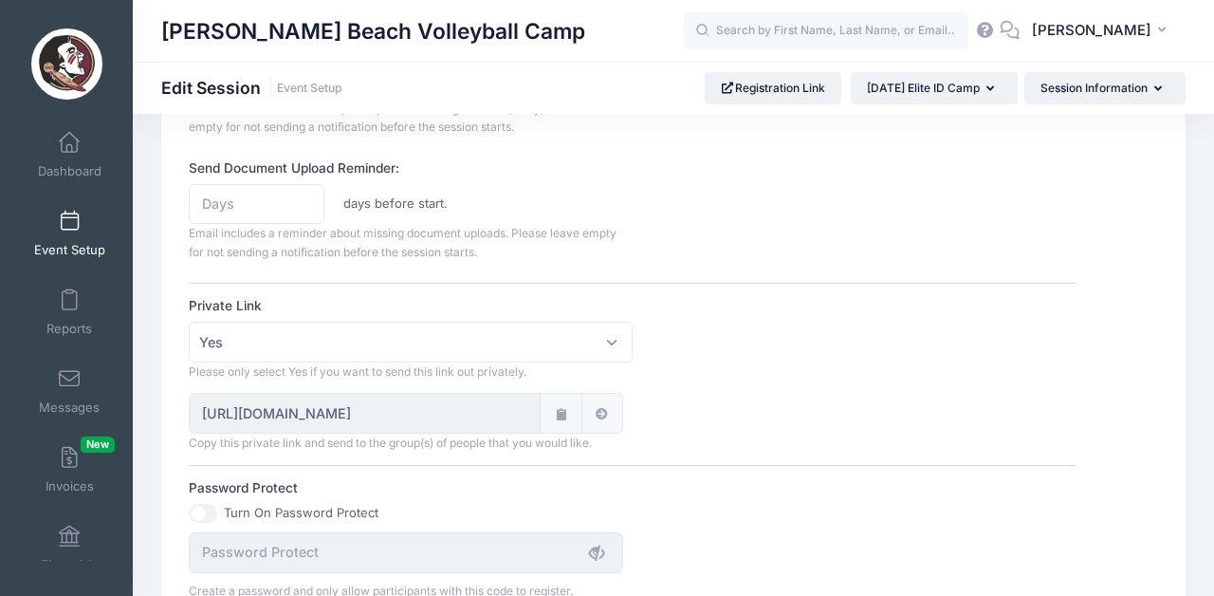
scroll to position [1054, 0]
click at [605, 412] on icon at bounding box center [602, 413] width 15 height 12
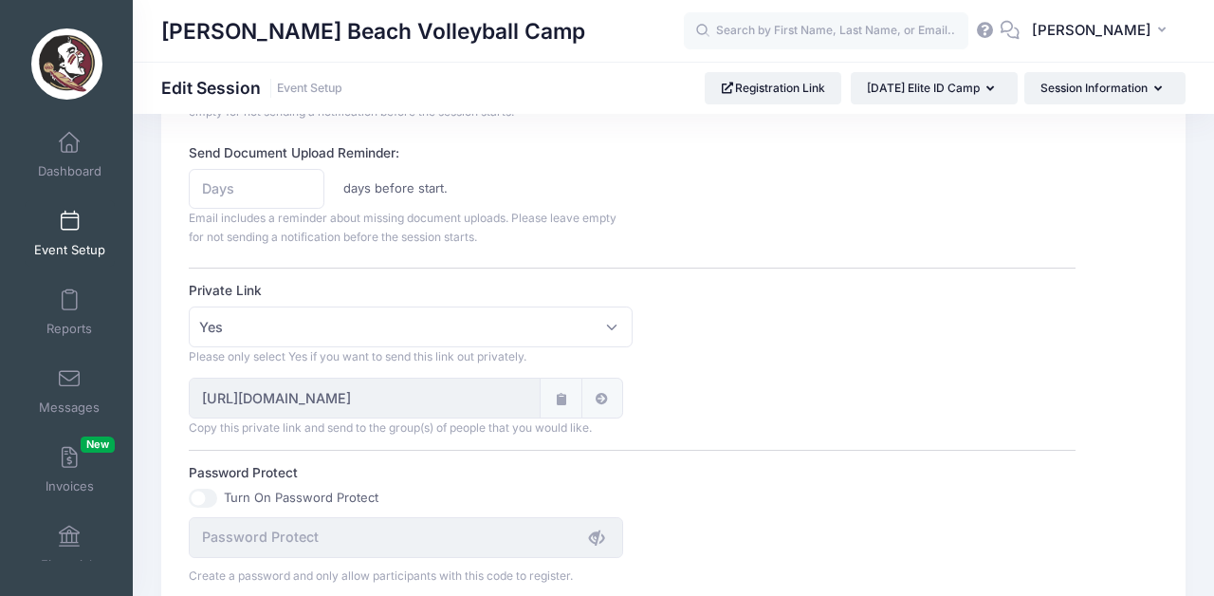
click at [558, 399] on icon at bounding box center [560, 399] width 15 height 12
click at [558, 400] on icon at bounding box center [560, 399] width 15 height 12
click at [69, 228] on span at bounding box center [69, 222] width 0 height 21
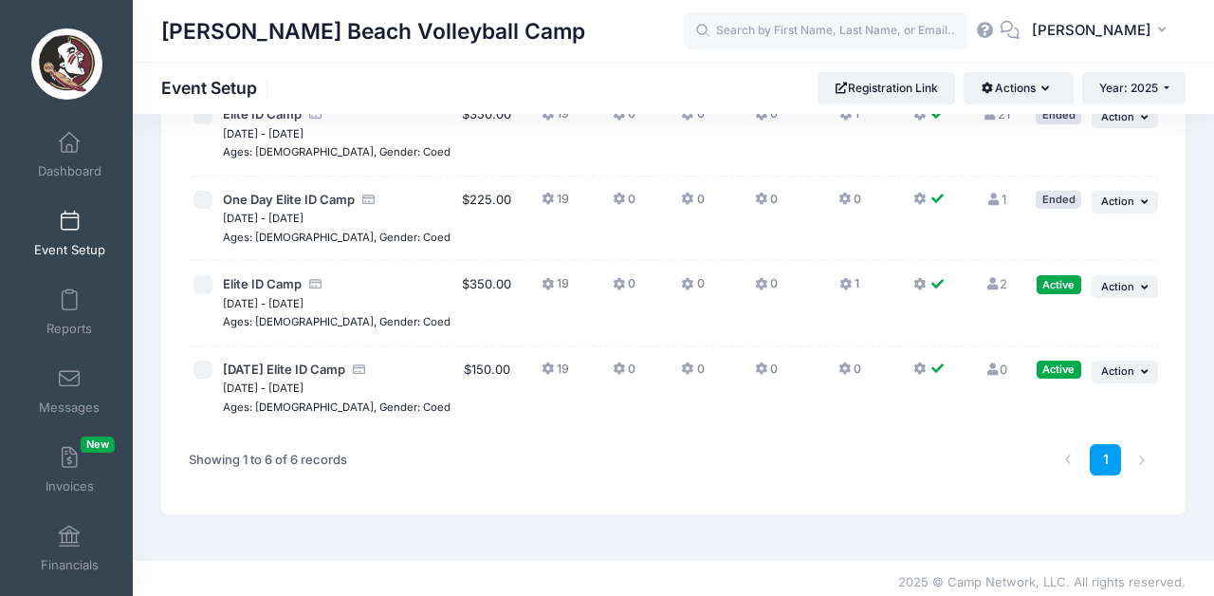
scroll to position [342, 0]
